Goal: Task Accomplishment & Management: Use online tool/utility

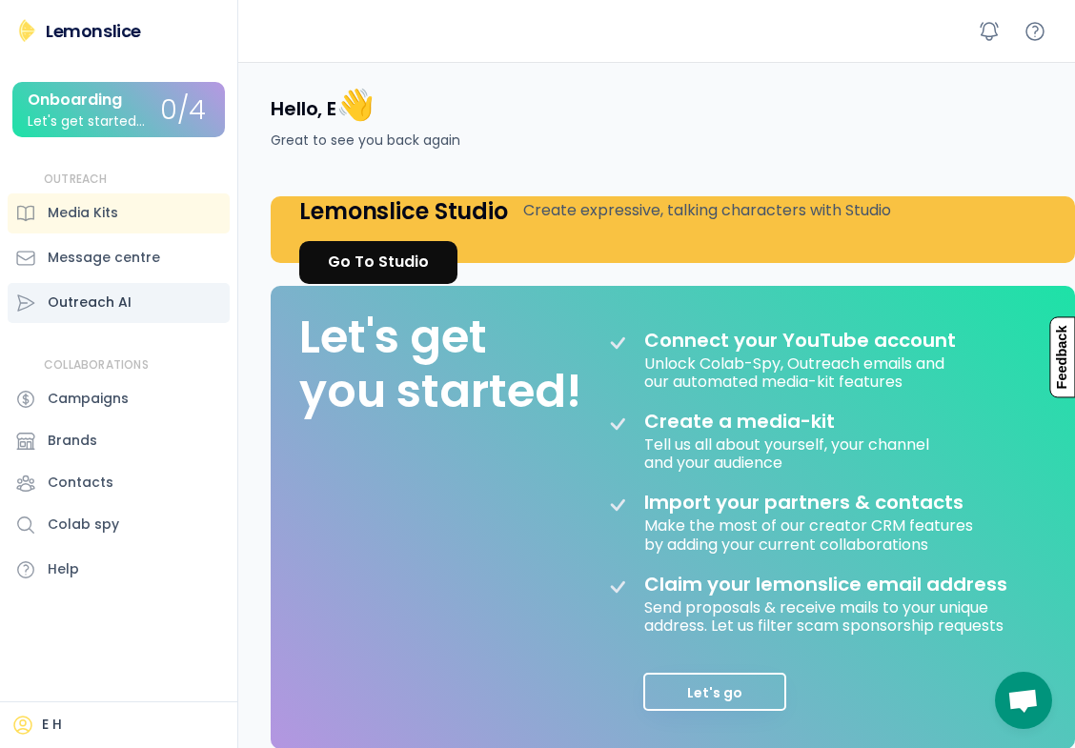
click at [95, 296] on div "Outreach AI" at bounding box center [90, 302] width 84 height 20
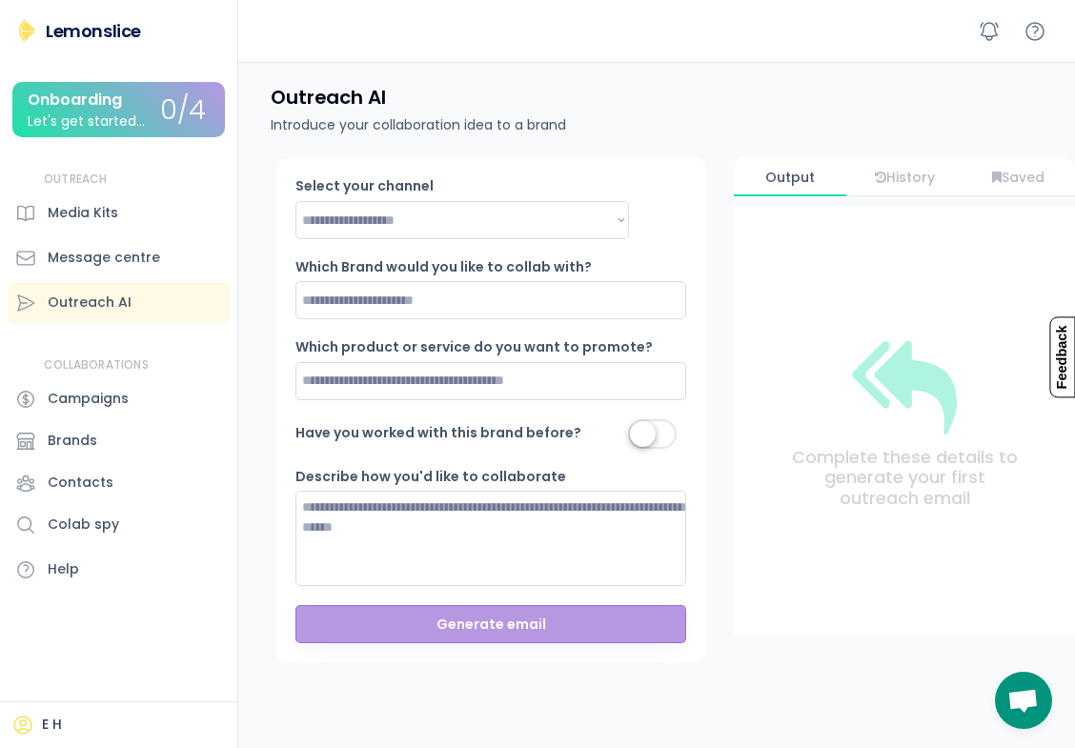
click at [90, 36] on div "Lemonslice" at bounding box center [93, 31] width 95 height 24
click at [29, 30] on img at bounding box center [26, 30] width 23 height 23
click at [935, 104] on div "Outreach AI Introduce your collaboration idea to a brand" at bounding box center [661, 110] width 827 height 96
click at [1037, 29] on icon at bounding box center [1034, 31] width 23 height 23
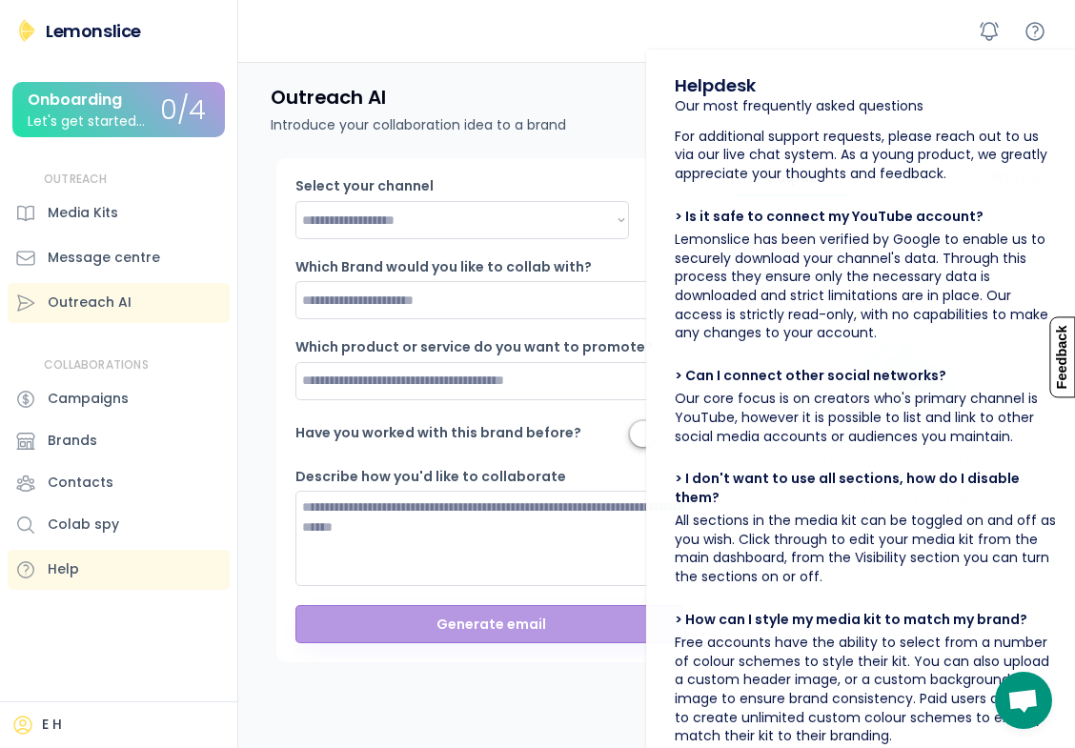
click at [291, 695] on div "**********" at bounding box center [661, 491] width 827 height 667
click at [71, 30] on div "Lemonslice" at bounding box center [93, 31] width 95 height 24
click at [81, 109] on div "Onboarding" at bounding box center [75, 99] width 94 height 17
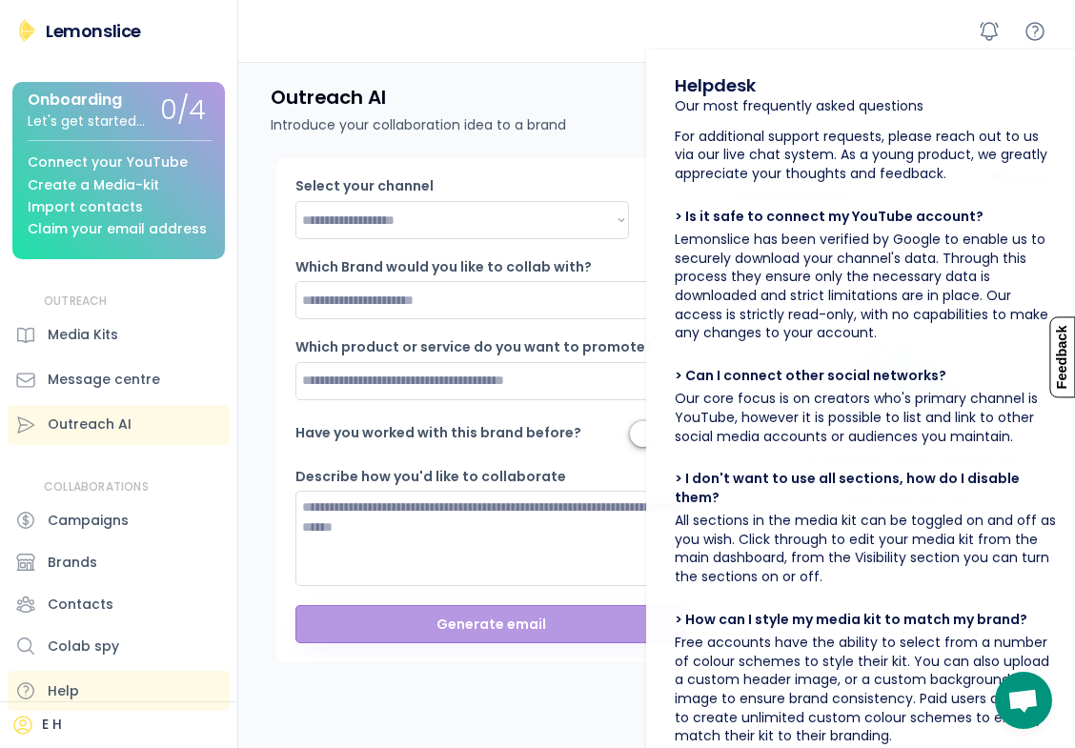
click at [86, 161] on div "Connect your YouTube" at bounding box center [108, 162] width 160 height 14
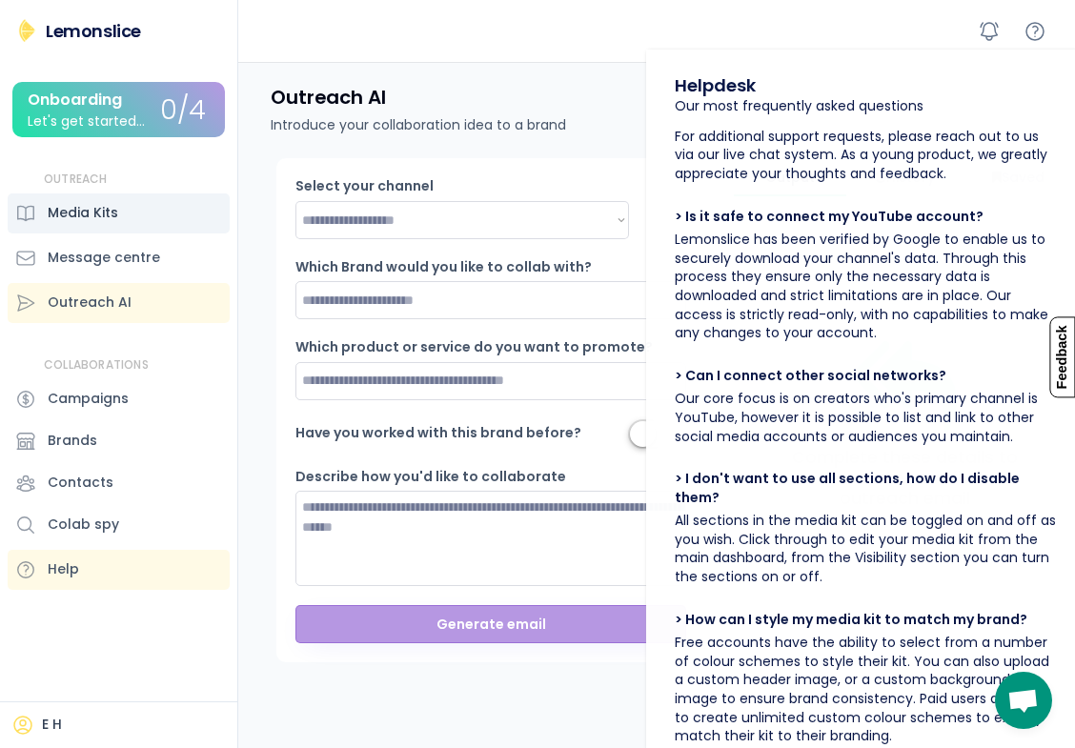
click at [91, 210] on div "Media Kits" at bounding box center [83, 213] width 70 height 20
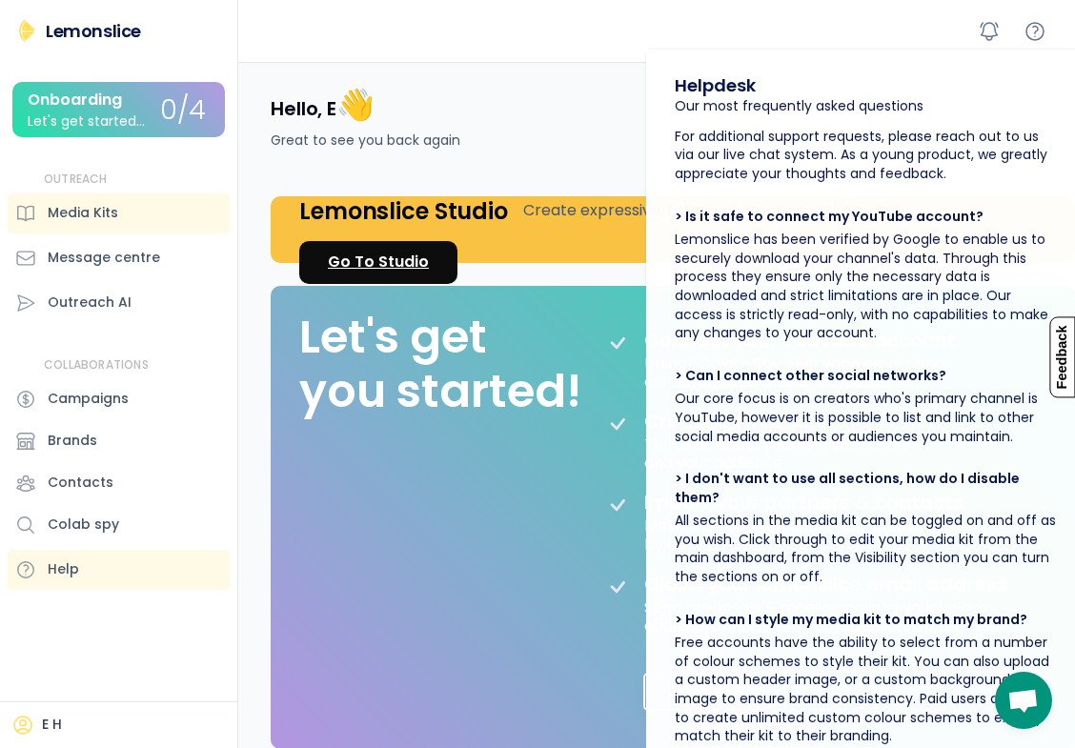
click at [385, 267] on div "Go To Studio" at bounding box center [378, 262] width 101 height 23
